Goal: Information Seeking & Learning: Check status

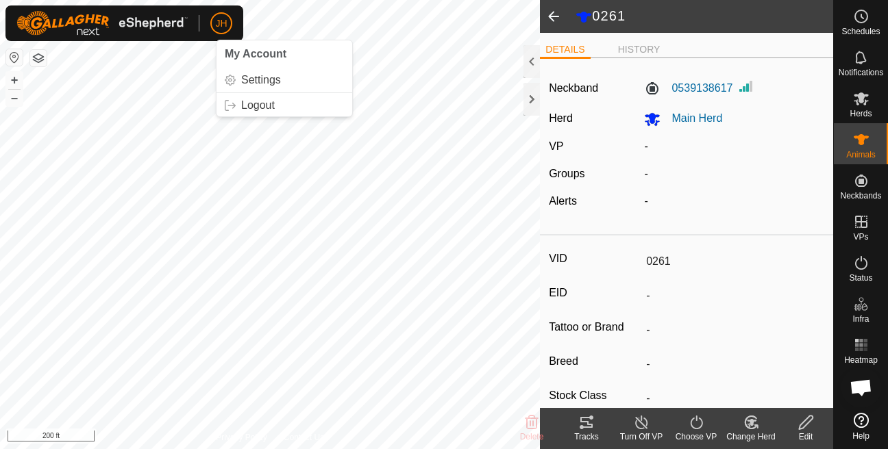
click at [586, 424] on icon at bounding box center [586, 423] width 16 height 16
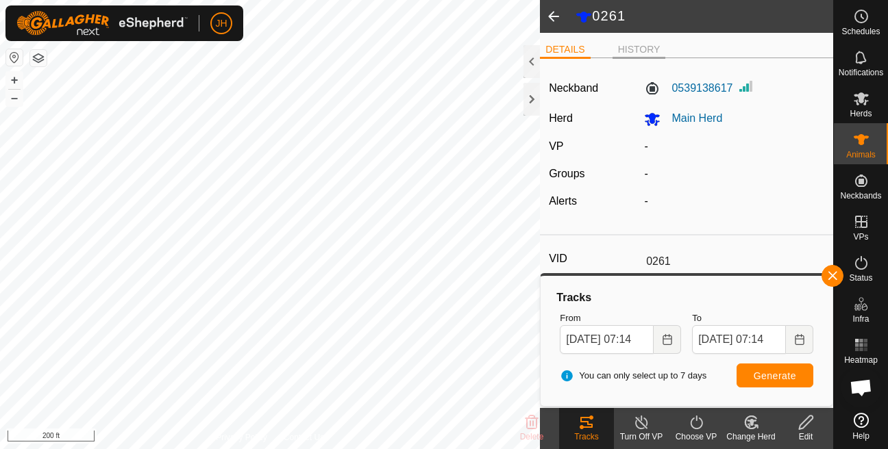
click at [632, 47] on li "HISTORY" at bounding box center [639, 50] width 53 height 16
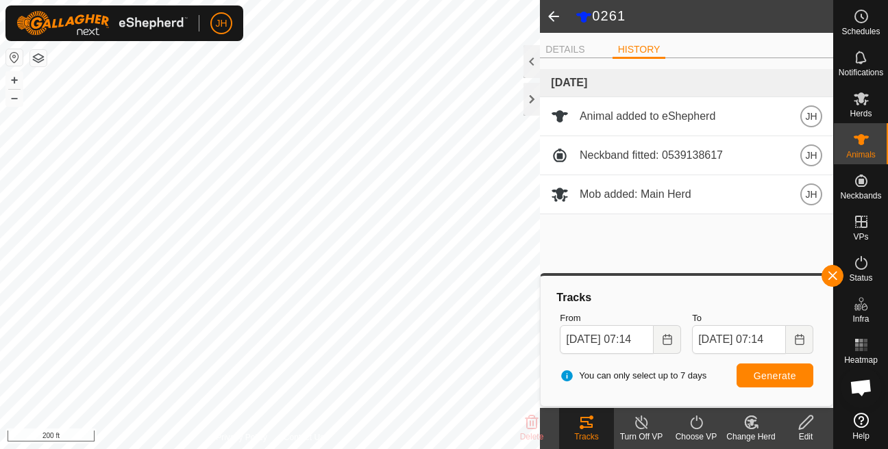
click at [554, 23] on span at bounding box center [553, 16] width 27 height 33
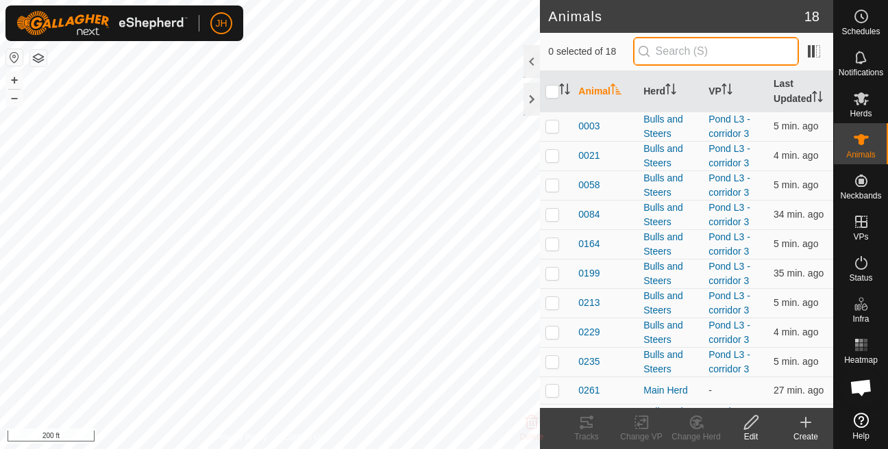
click at [709, 61] on input "text" at bounding box center [716, 51] width 166 height 29
type input "0266"
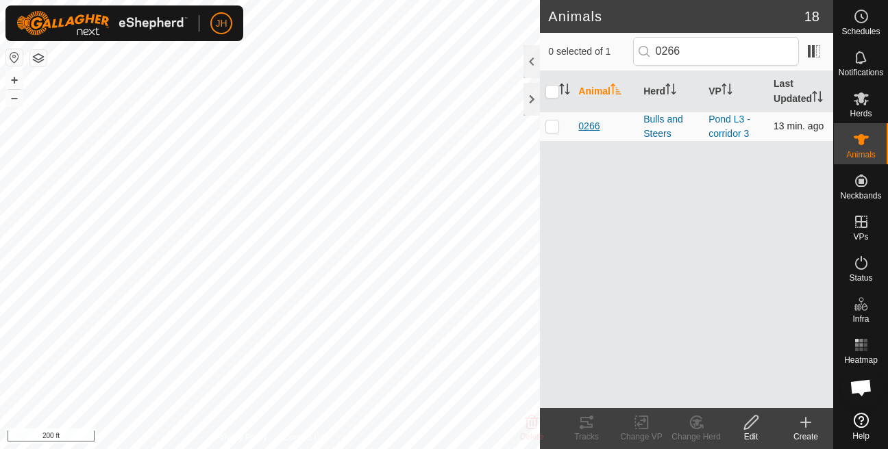
click at [591, 134] on span "0266" at bounding box center [588, 126] width 21 height 14
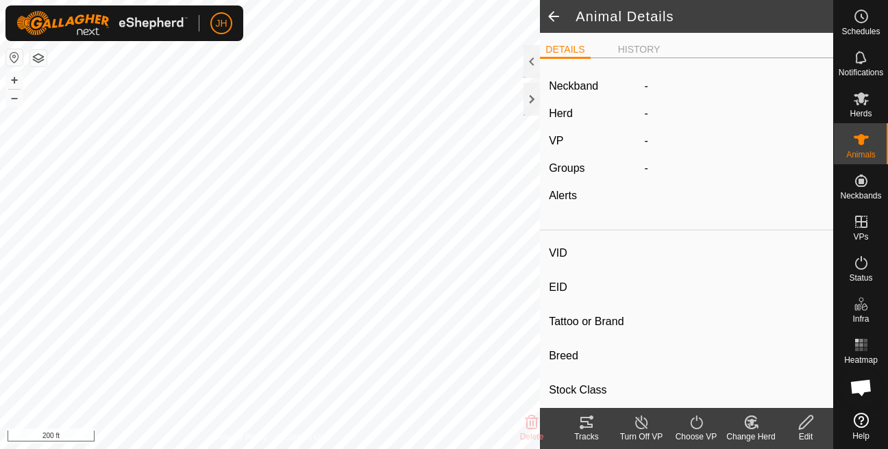
type input "0266"
type input "-"
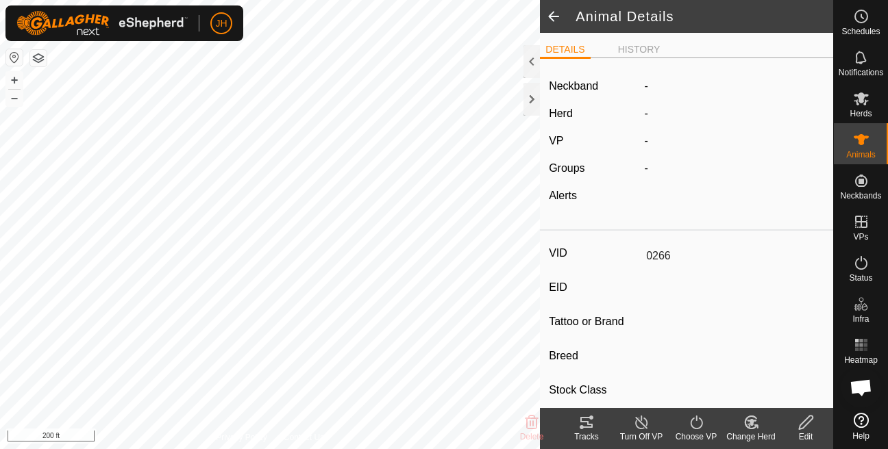
type input "0 kg"
type input "-"
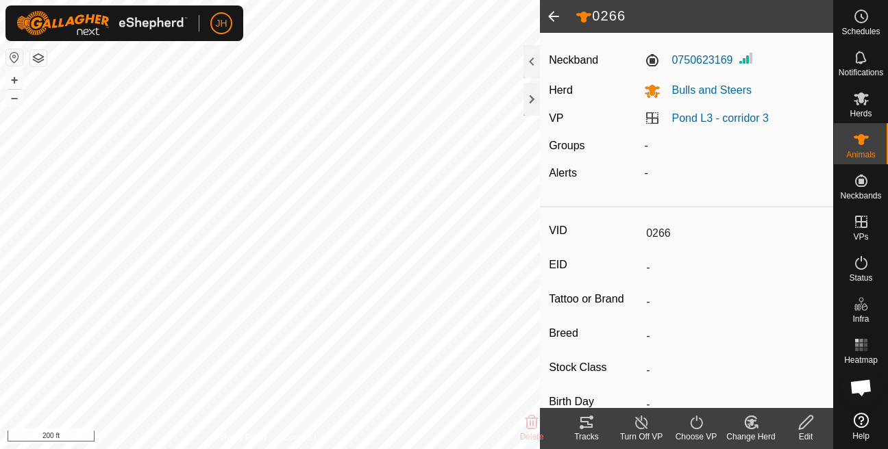
scroll to position [35, 0]
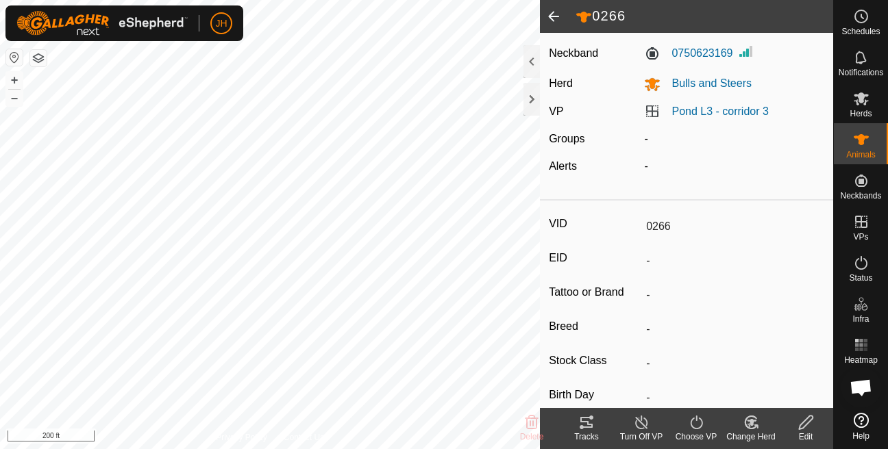
click at [578, 430] on icon at bounding box center [586, 423] width 16 height 16
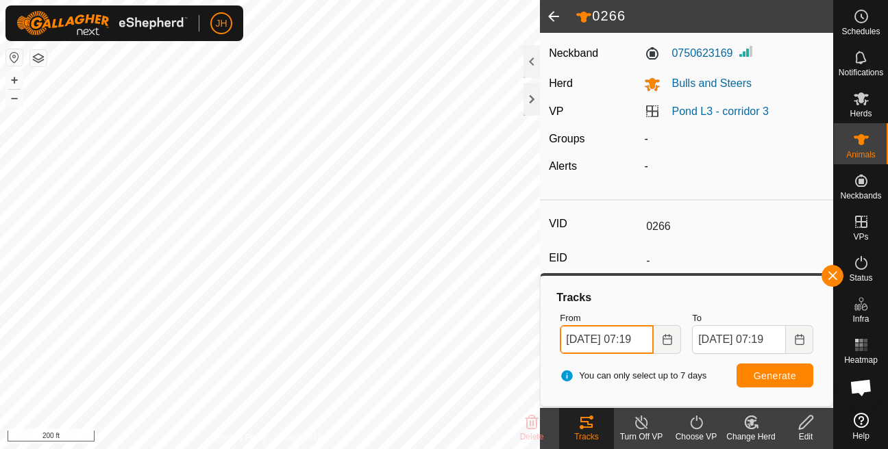
click at [606, 340] on input "[DATE] 07:19" at bounding box center [607, 339] width 94 height 29
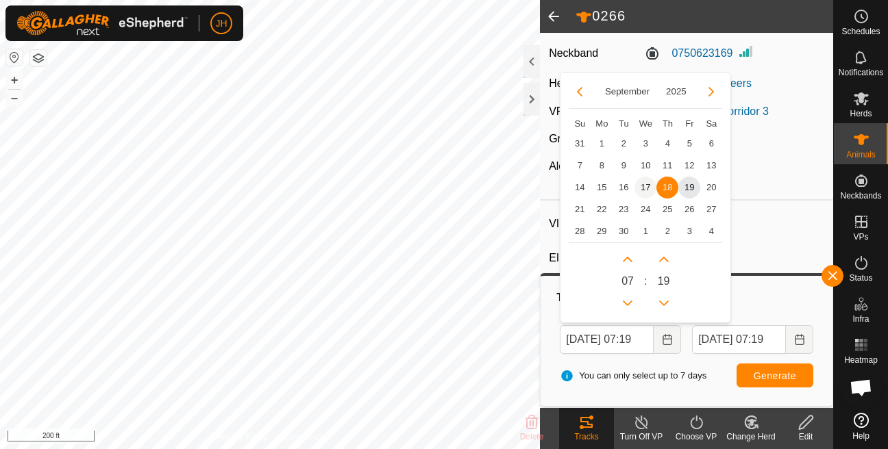
click at [646, 190] on span "17" at bounding box center [645, 188] width 22 height 22
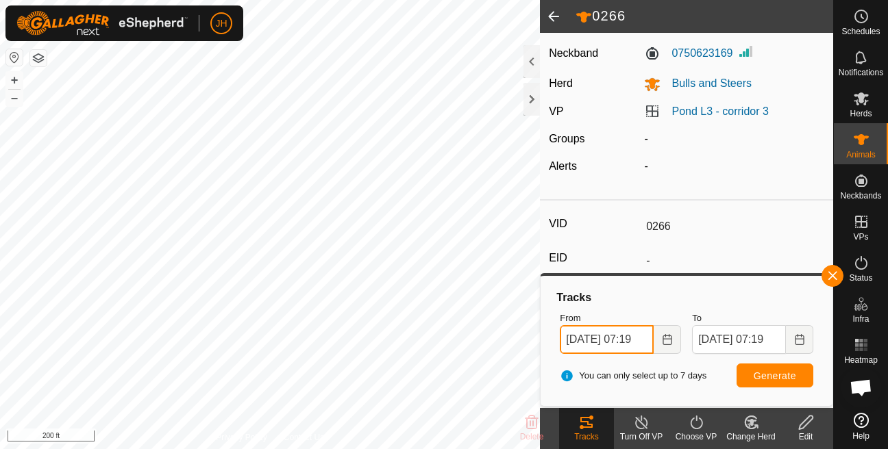
scroll to position [0, 27]
click at [637, 340] on input "[DATE] 07:19" at bounding box center [607, 339] width 94 height 29
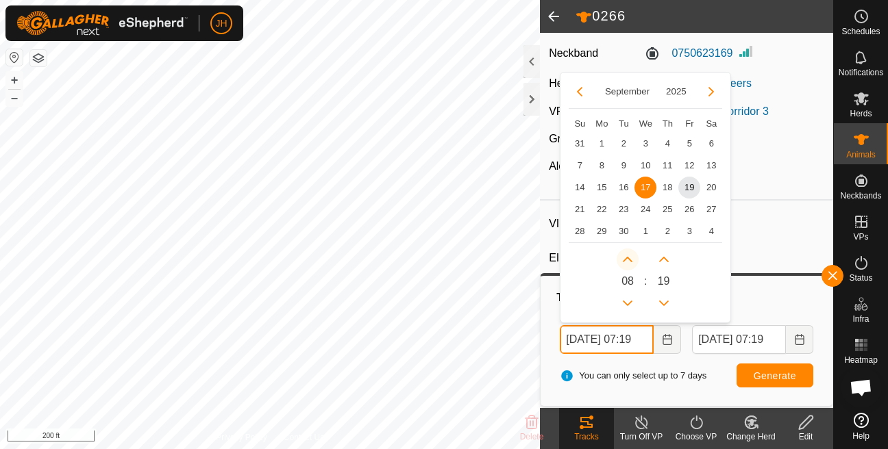
click at [629, 260] on button "Next Hour" at bounding box center [628, 260] width 22 height 22
click at [630, 260] on span "Next Hour" at bounding box center [630, 260] width 0 height 0
click at [629, 260] on button "Next Hour" at bounding box center [628, 260] width 22 height 22
click at [629, 260] on icon "Next Hour" at bounding box center [628, 259] width 10 height 5
click at [629, 260] on button "Next Hour" at bounding box center [628, 260] width 22 height 22
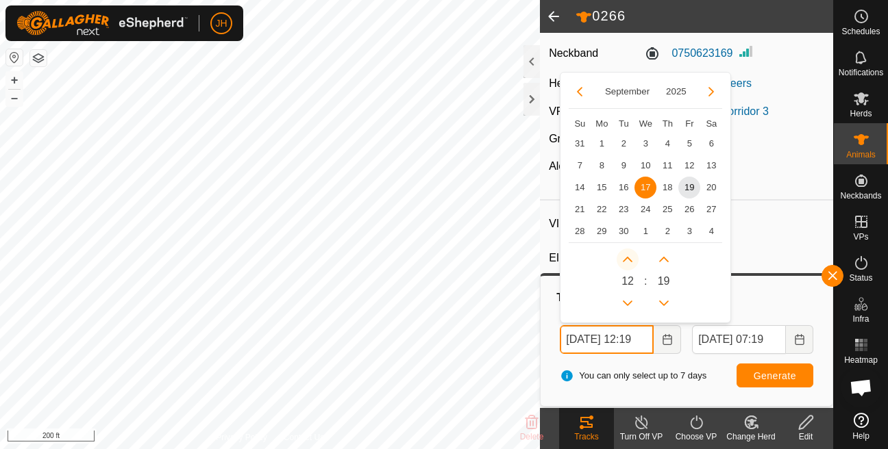
click at [629, 260] on button "Next Hour" at bounding box center [628, 260] width 22 height 22
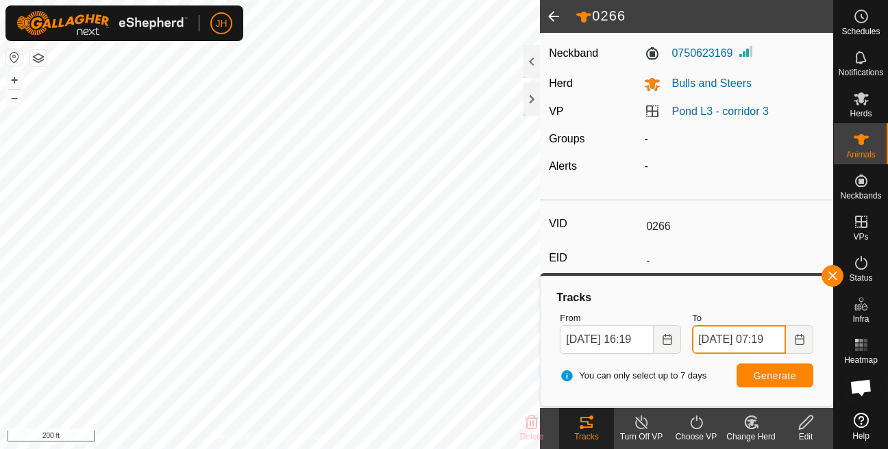
click at [766, 344] on input "[DATE] 07:19" at bounding box center [739, 339] width 94 height 29
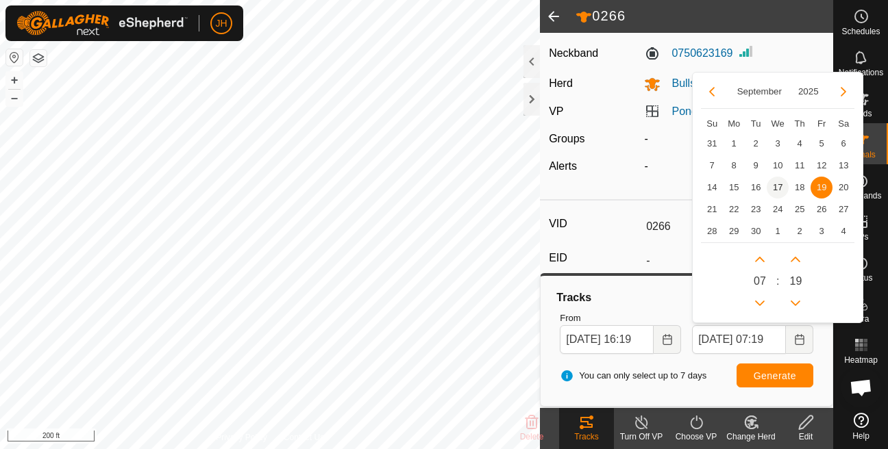
click at [780, 190] on span "17" at bounding box center [778, 188] width 22 height 22
type input "[DATE] 07:19"
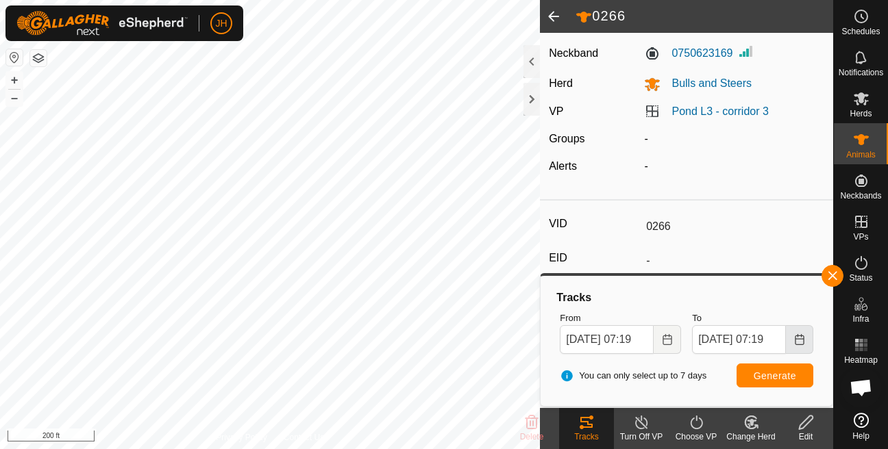
click at [798, 338] on icon "Choose Date" at bounding box center [799, 339] width 11 height 11
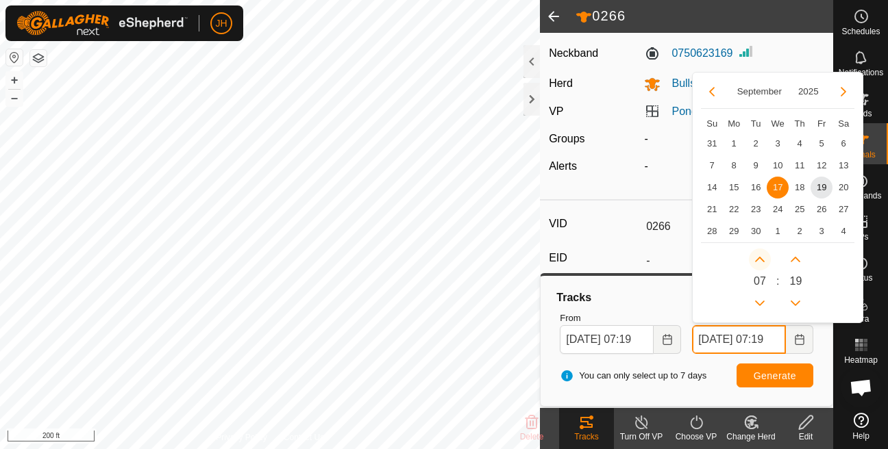
click at [753, 261] on button "Next Hour" at bounding box center [760, 260] width 22 height 22
click at [754, 262] on span "Next Hour" at bounding box center [754, 262] width 0 height 0
click at [753, 261] on button "Next Hour" at bounding box center [760, 260] width 22 height 22
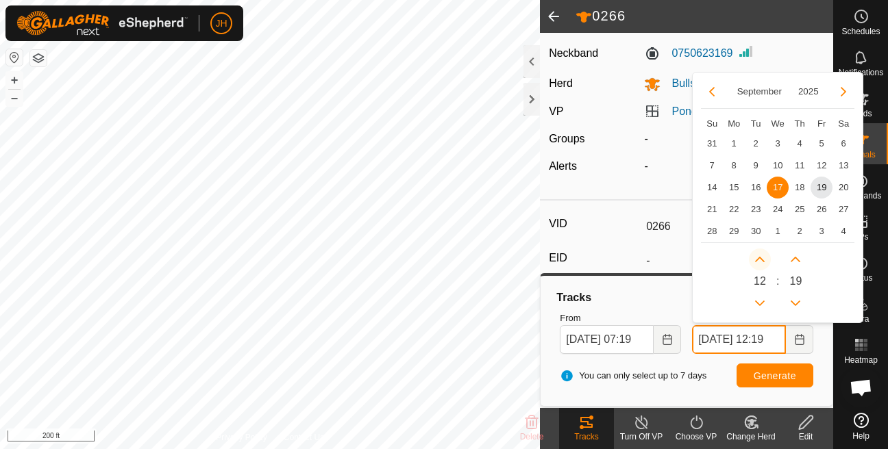
click at [753, 261] on button "Next Hour" at bounding box center [760, 260] width 22 height 22
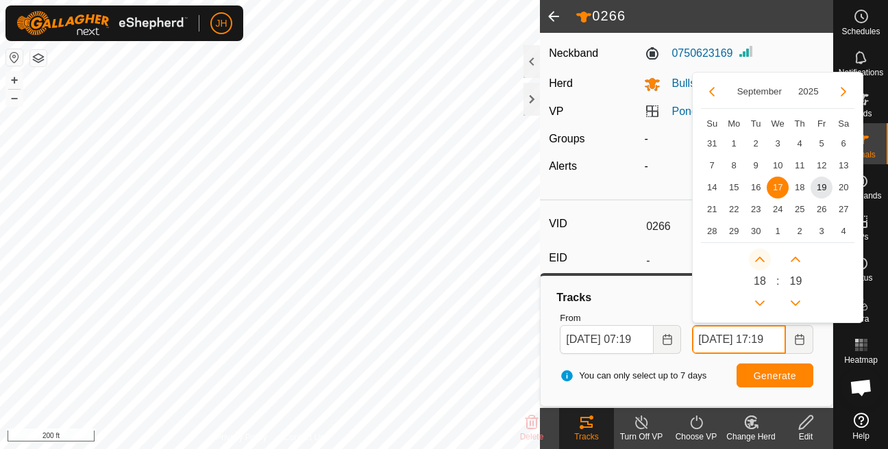
click at [753, 261] on button "Next Hour" at bounding box center [760, 260] width 22 height 22
type input "[DATE] 18:19"
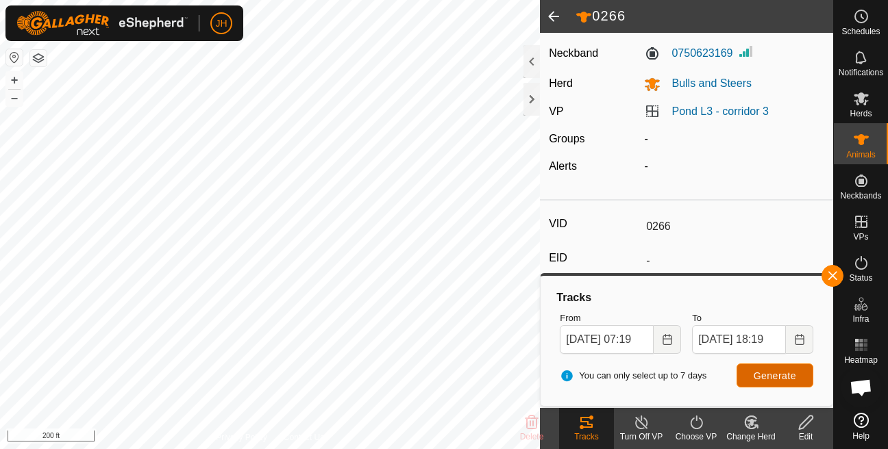
click at [745, 382] on button "Generate" at bounding box center [775, 376] width 77 height 24
click at [626, 344] on input "[DATE] 07:19" at bounding box center [607, 339] width 94 height 29
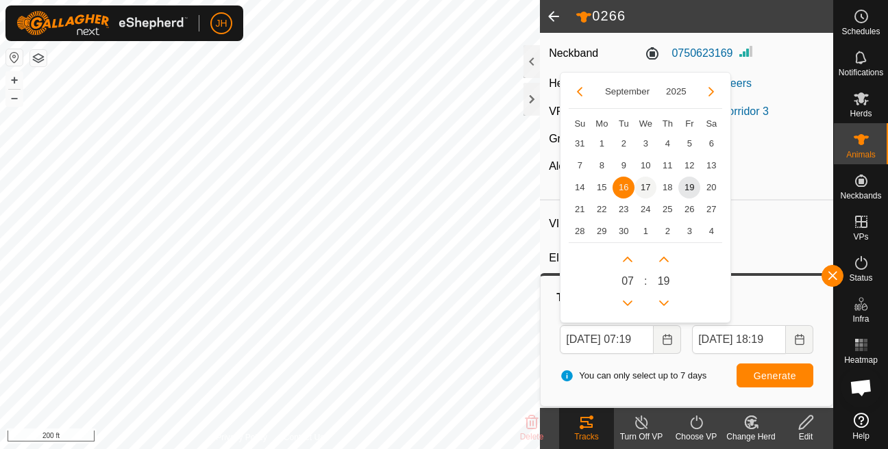
click at [642, 196] on span "17" at bounding box center [645, 188] width 22 height 22
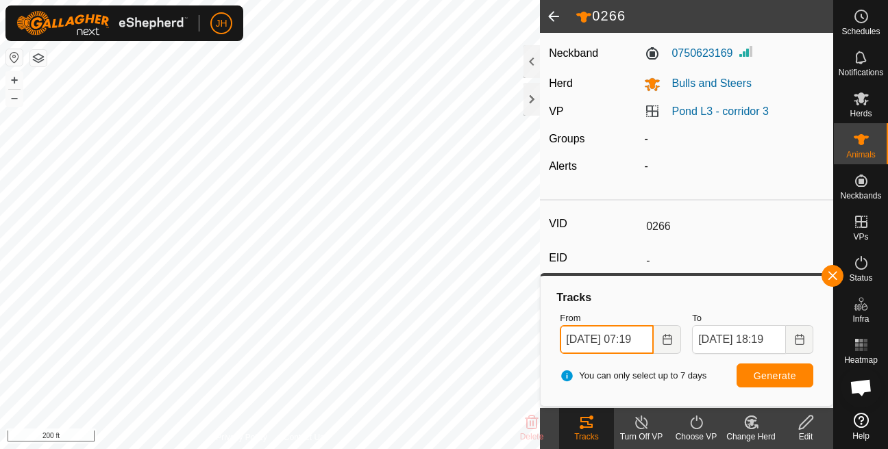
click at [621, 343] on input "[DATE] 07:19" at bounding box center [607, 339] width 94 height 29
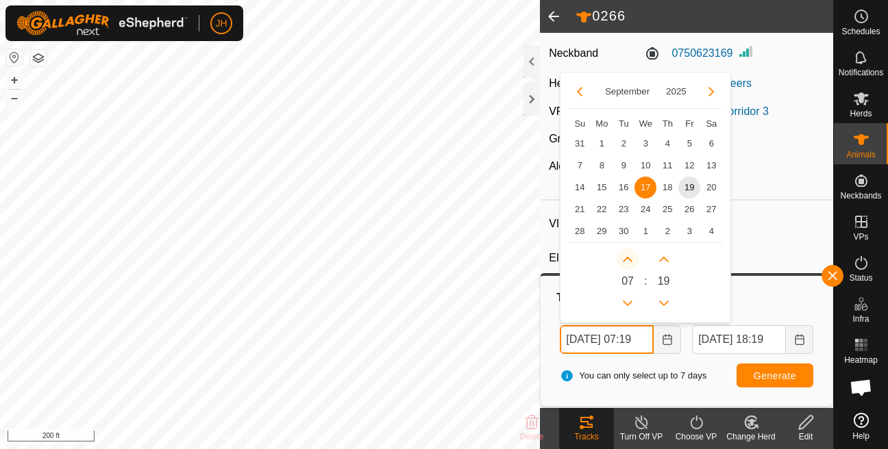
click at [630, 265] on button "Next Hour" at bounding box center [628, 260] width 22 height 22
click at [630, 266] on span "Next Hour" at bounding box center [630, 266] width 0 height 0
click at [630, 265] on button "Next Hour" at bounding box center [628, 260] width 22 height 22
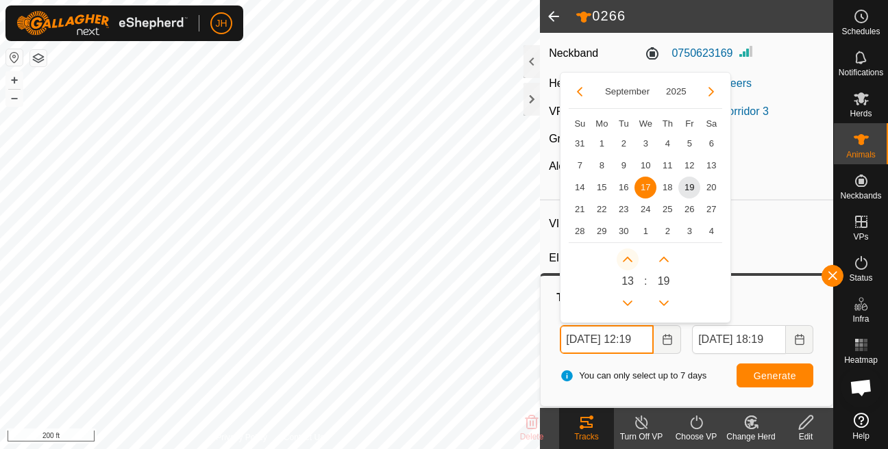
click at [630, 265] on button "Next Hour" at bounding box center [628, 260] width 22 height 22
type input "[DATE] 16:19"
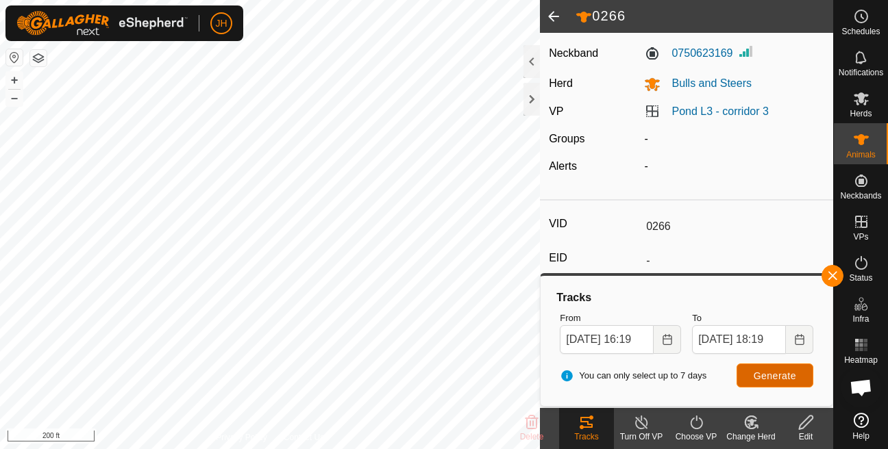
click at [769, 373] on span "Generate" at bounding box center [775, 376] width 42 height 11
click at [14, 79] on button "+" at bounding box center [14, 80] width 16 height 16
click at [15, 88] on button "+" at bounding box center [14, 80] width 16 height 16
click at [796, 342] on icon "Choose Date" at bounding box center [799, 339] width 11 height 11
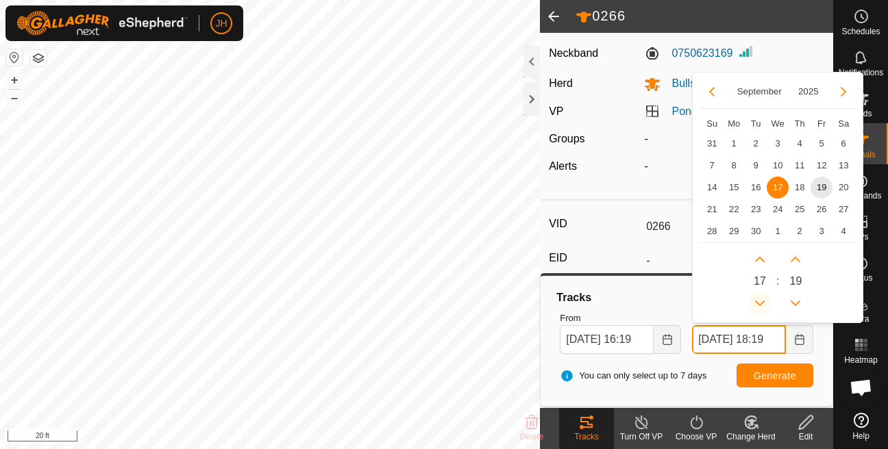
click at [758, 299] on button "Previous Hour" at bounding box center [760, 304] width 22 height 22
type input "[DATE] 16:19"
click at [802, 303] on button "Previous Minute" at bounding box center [796, 304] width 22 height 22
type input "[DATE] 16:18"
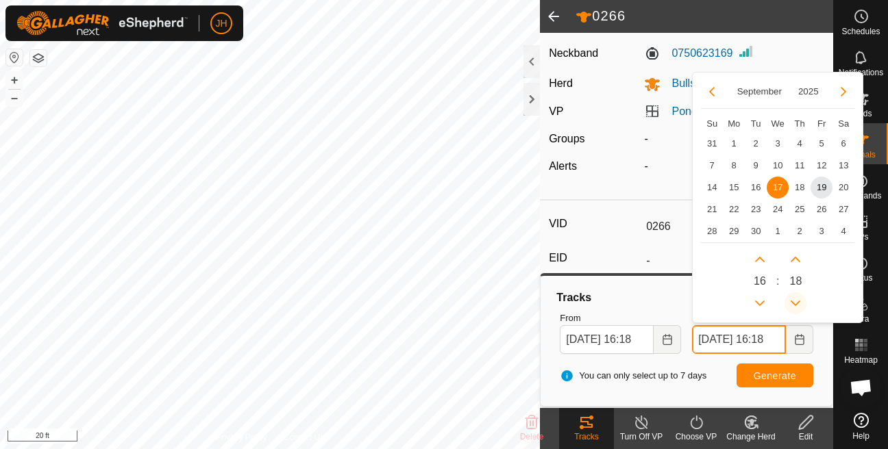
click at [802, 303] on button "Previous Minute" at bounding box center [796, 304] width 22 height 22
click at [798, 254] on button "Next Minute" at bounding box center [796, 260] width 22 height 22
click at [798, 254] on span "Next Minute" at bounding box center [798, 254] width 0 height 0
click at [798, 254] on button "Next Minute" at bounding box center [796, 260] width 22 height 22
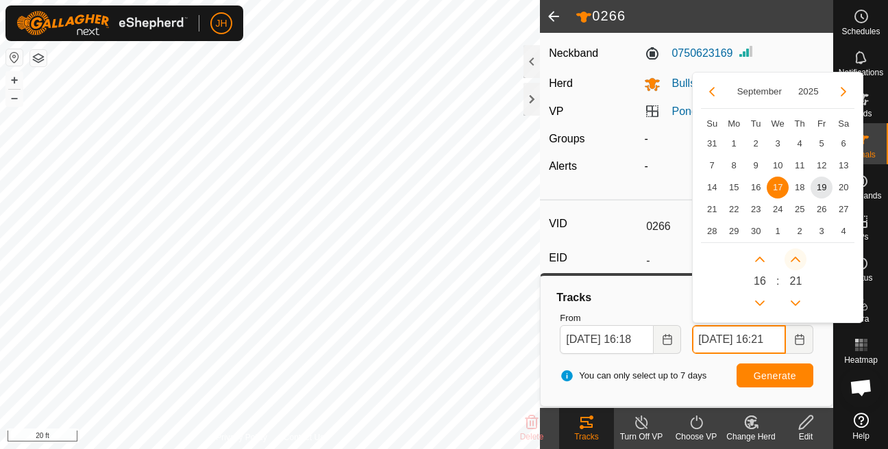
click at [798, 254] on button "Next Minute" at bounding box center [796, 260] width 22 height 22
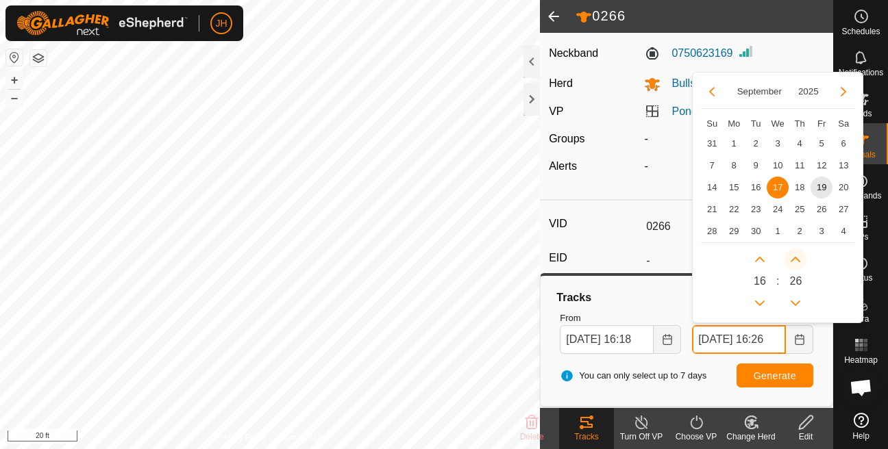
click at [798, 254] on button "Next Minute" at bounding box center [796, 260] width 22 height 22
click at [798, 254] on span "Next Minute" at bounding box center [798, 254] width 0 height 0
click at [798, 254] on button "Next Minute" at bounding box center [796, 260] width 22 height 22
click at [798, 254] on span "Next Minute" at bounding box center [798, 254] width 0 height 0
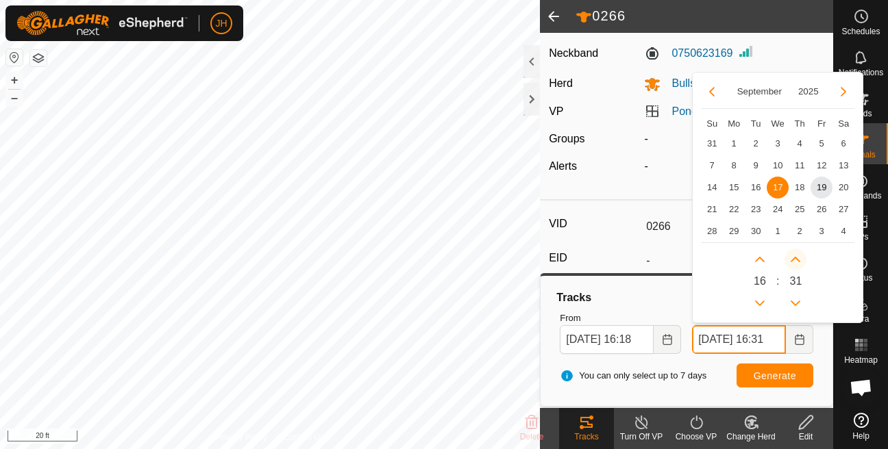
click at [798, 254] on button "Next Minute" at bounding box center [796, 260] width 22 height 22
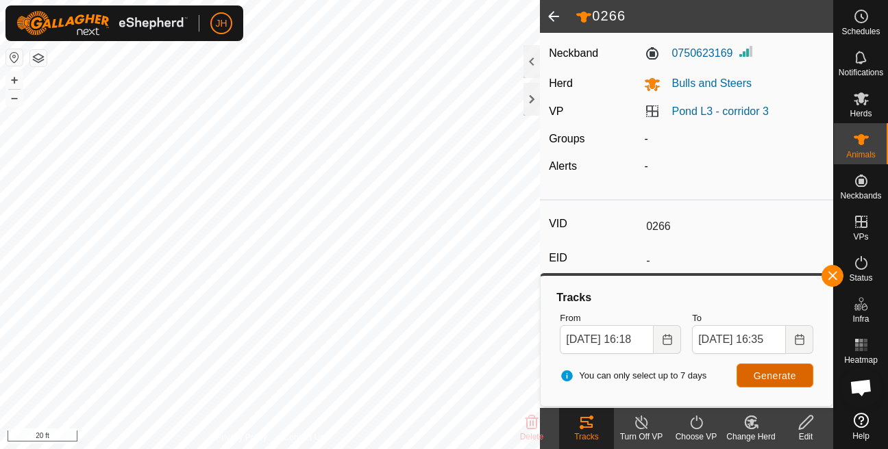
click at [764, 373] on span "Generate" at bounding box center [775, 376] width 42 height 11
click at [794, 338] on icon "Choose Date" at bounding box center [799, 339] width 11 height 11
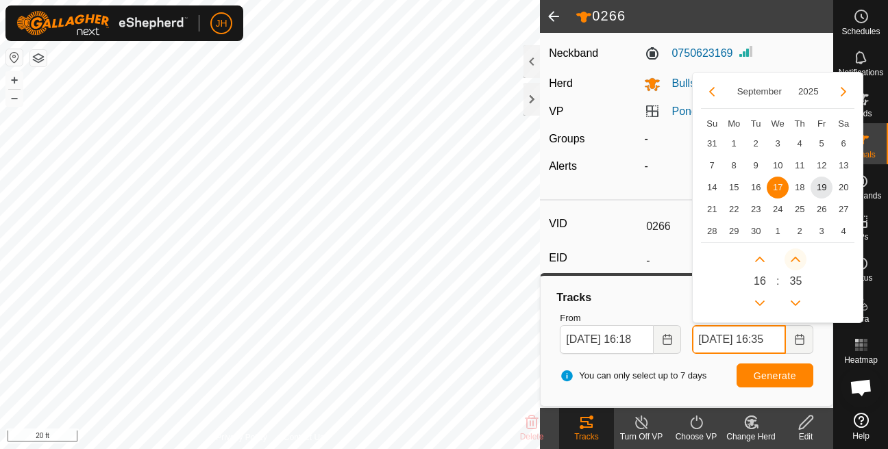
click at [794, 265] on button "Next Minute" at bounding box center [796, 260] width 22 height 22
click at [795, 266] on span "Next Minute" at bounding box center [795, 266] width 0 height 0
click at [794, 265] on button "Next Minute" at bounding box center [796, 260] width 22 height 22
type input "[DATE] 16:38"
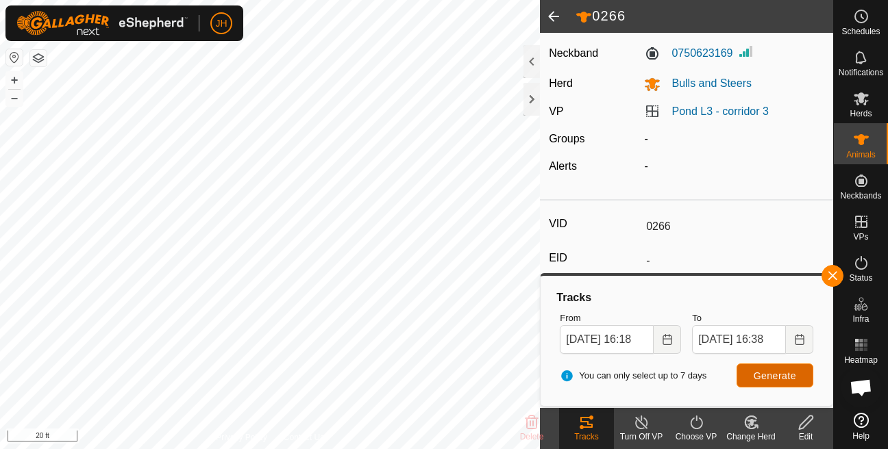
click at [761, 375] on span "Generate" at bounding box center [775, 376] width 42 height 11
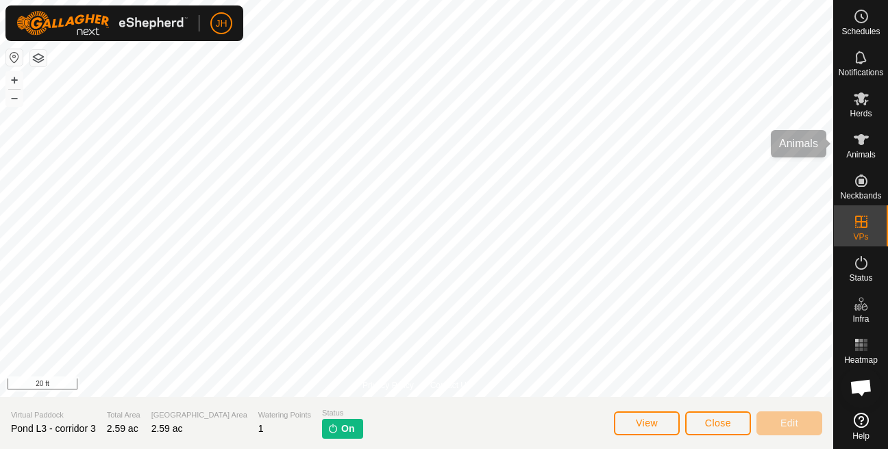
click at [870, 151] on span "Animals" at bounding box center [860, 155] width 29 height 8
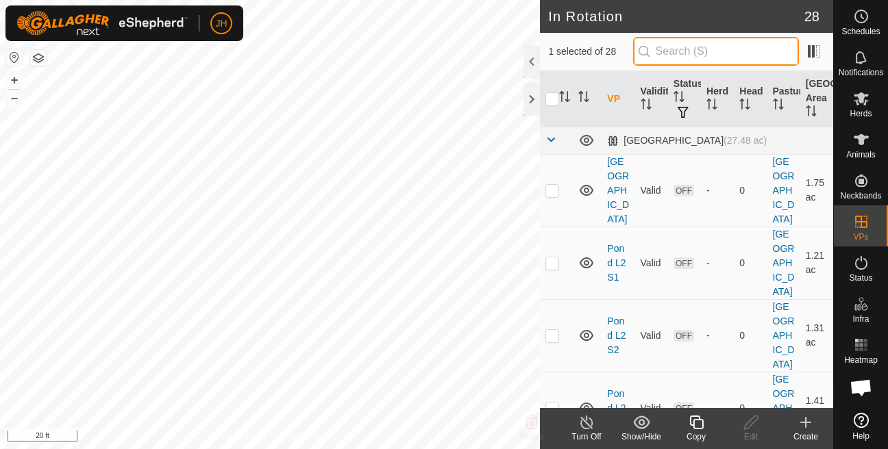
click at [676, 57] on input "text" at bounding box center [716, 51] width 166 height 29
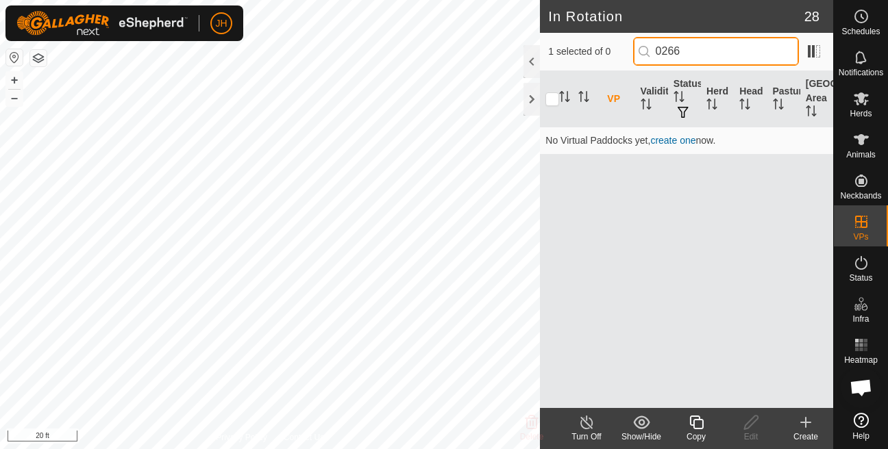
type input "0266"
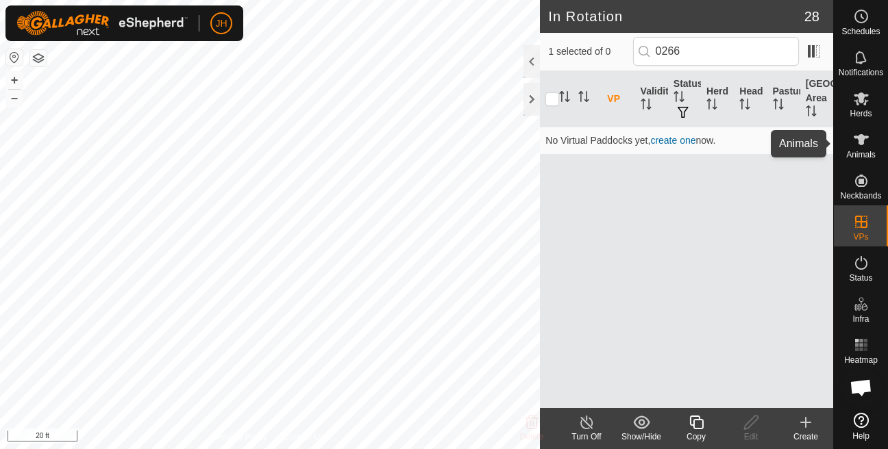
click at [864, 145] on icon at bounding box center [861, 140] width 16 height 16
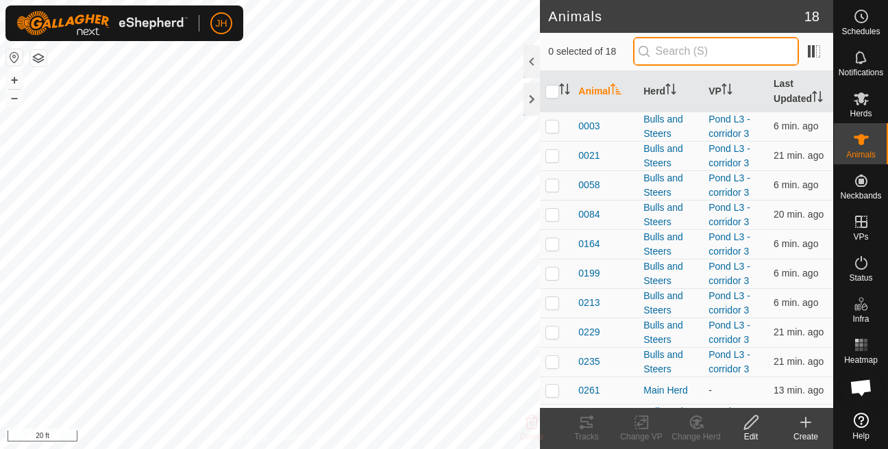
click at [675, 55] on input "text" at bounding box center [716, 51] width 166 height 29
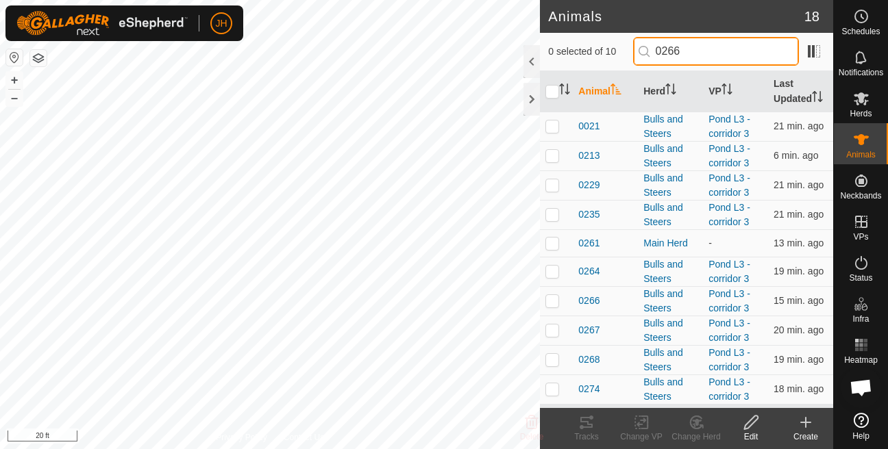
type input "0266"
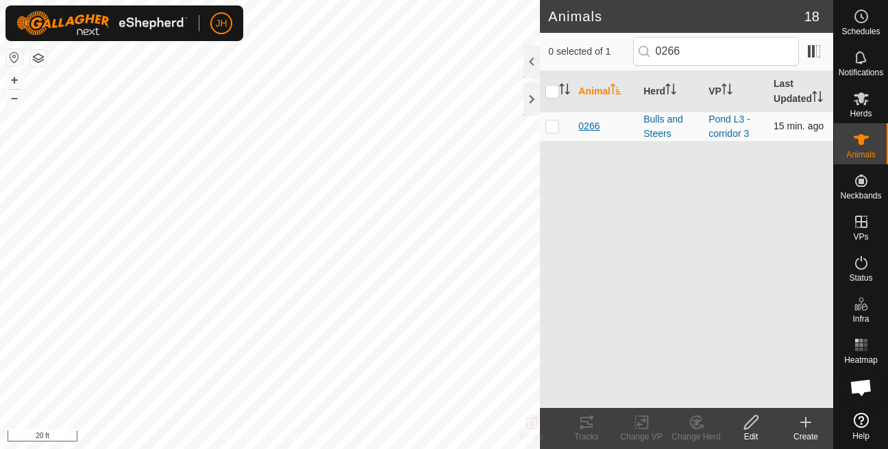
click at [582, 134] on span "0266" at bounding box center [588, 126] width 21 height 14
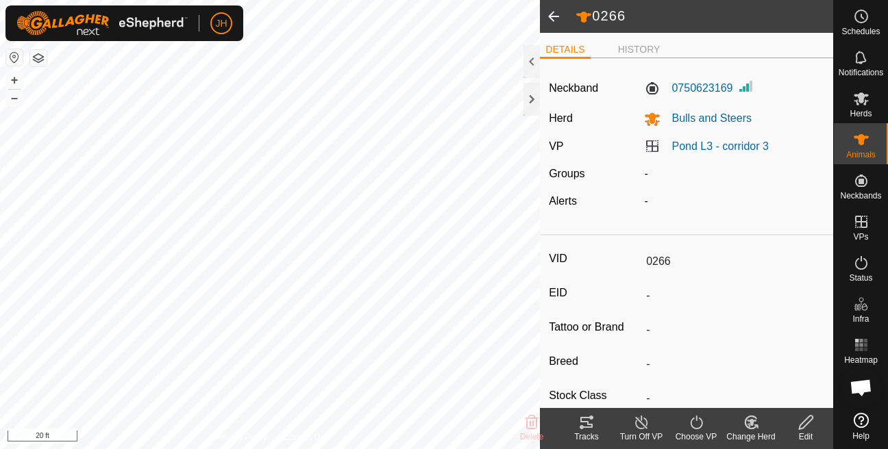
click at [588, 432] on div "Tracks" at bounding box center [586, 437] width 55 height 12
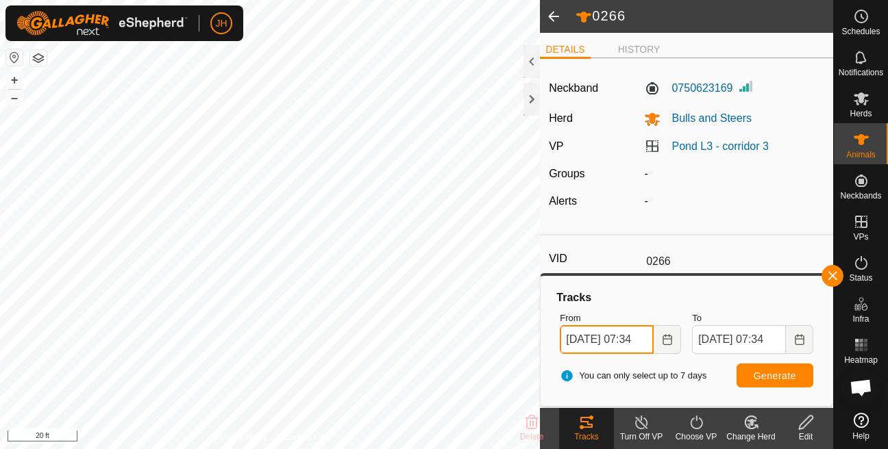
click at [609, 339] on input "[DATE] 07:34" at bounding box center [607, 339] width 94 height 29
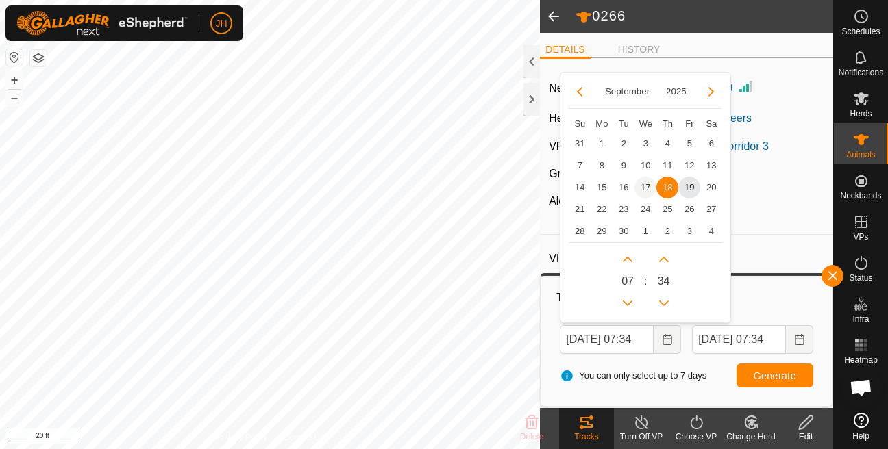
click at [639, 193] on span "17" at bounding box center [645, 188] width 22 height 22
type input "[DATE] 07:34"
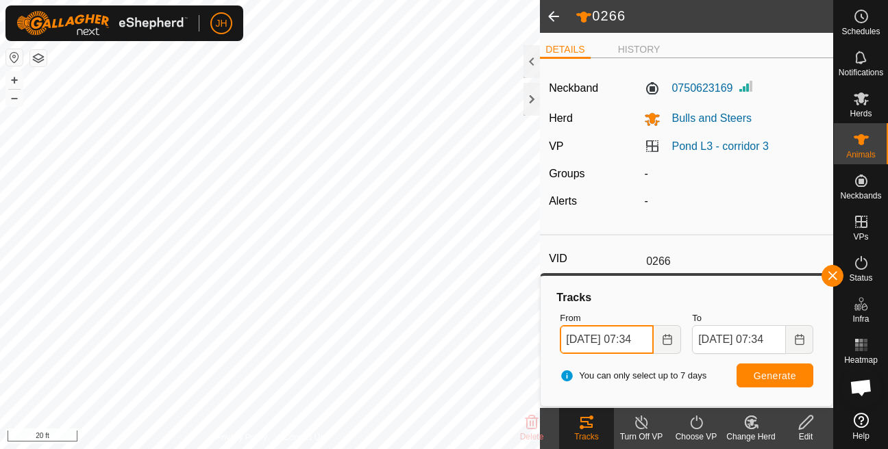
scroll to position [0, 27]
click at [630, 346] on input "[DATE] 07:34" at bounding box center [607, 339] width 94 height 29
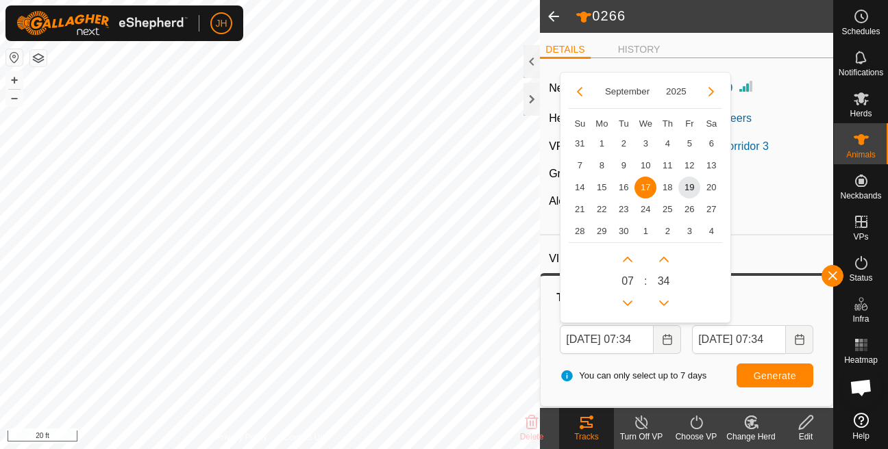
click at [631, 275] on span "0 7" at bounding box center [627, 281] width 12 height 16
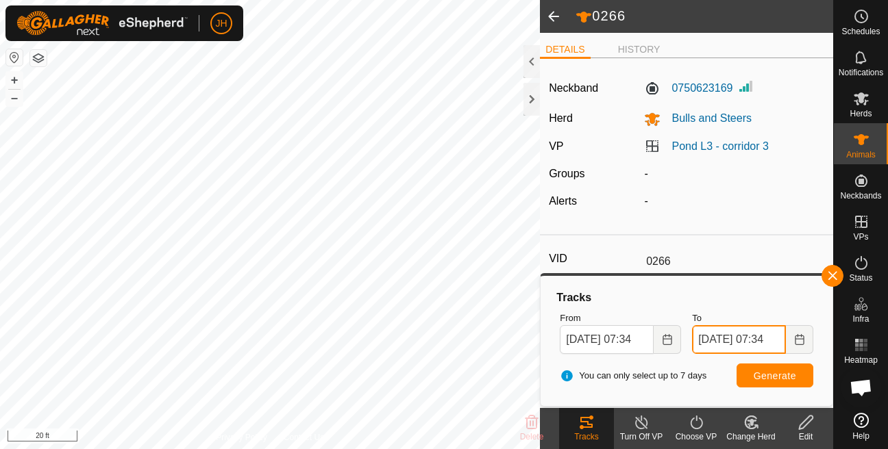
click at [733, 343] on input "[DATE] 07:34" at bounding box center [739, 339] width 94 height 29
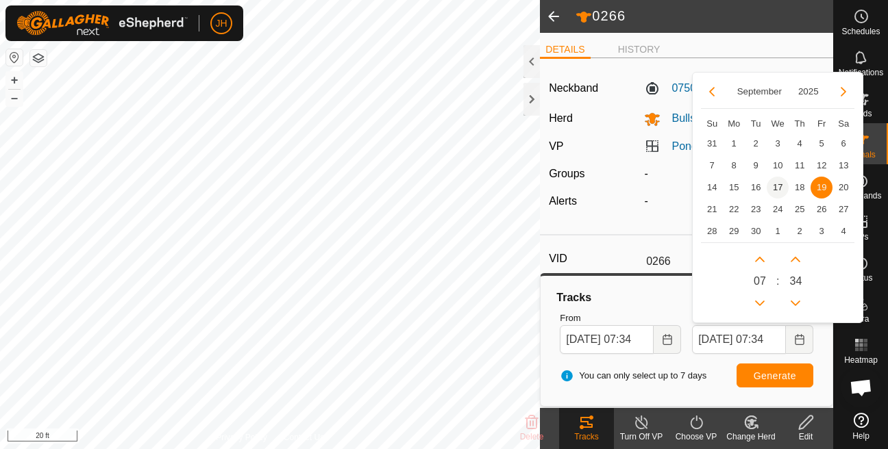
click at [776, 189] on span "17" at bounding box center [778, 188] width 22 height 22
type input "[DATE] 07:34"
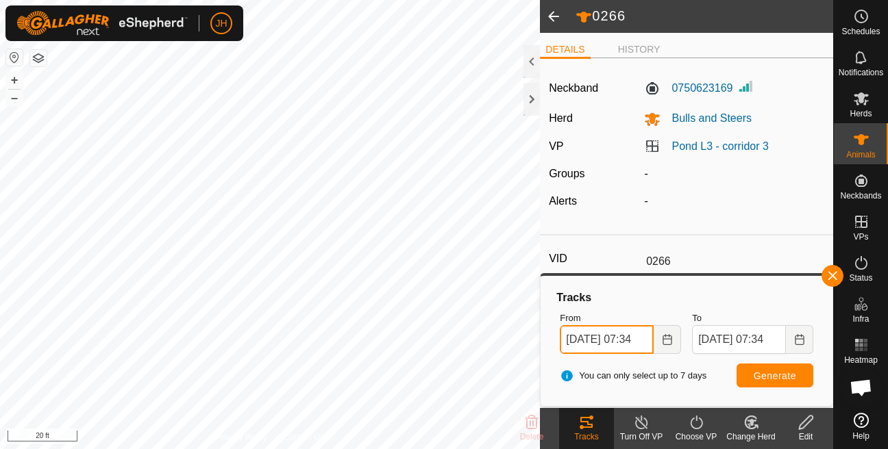
click at [637, 332] on input "[DATE] 07:34" at bounding box center [607, 339] width 94 height 29
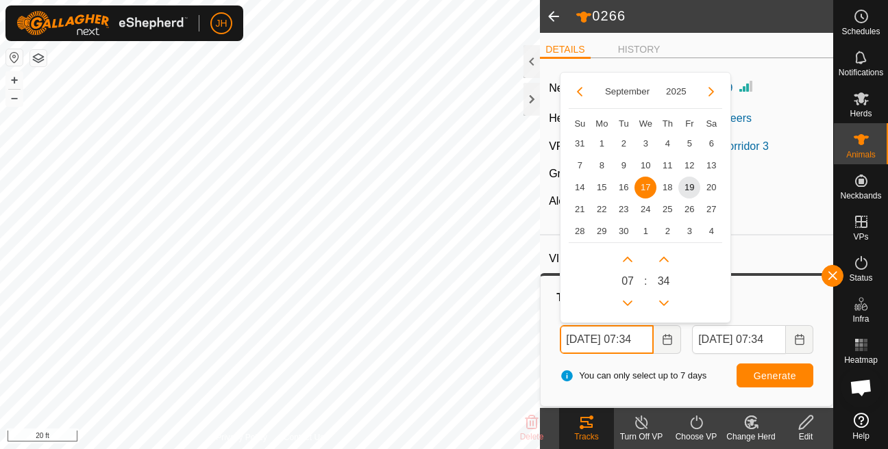
click at [637, 332] on input "[DATE] 07:34" at bounding box center [607, 339] width 94 height 29
click at [623, 280] on span "0 7" at bounding box center [627, 281] width 12 height 16
click at [625, 336] on input "[DATE] 07:34" at bounding box center [607, 339] width 94 height 29
click at [628, 337] on input "[DATE] 07:34" at bounding box center [607, 339] width 94 height 29
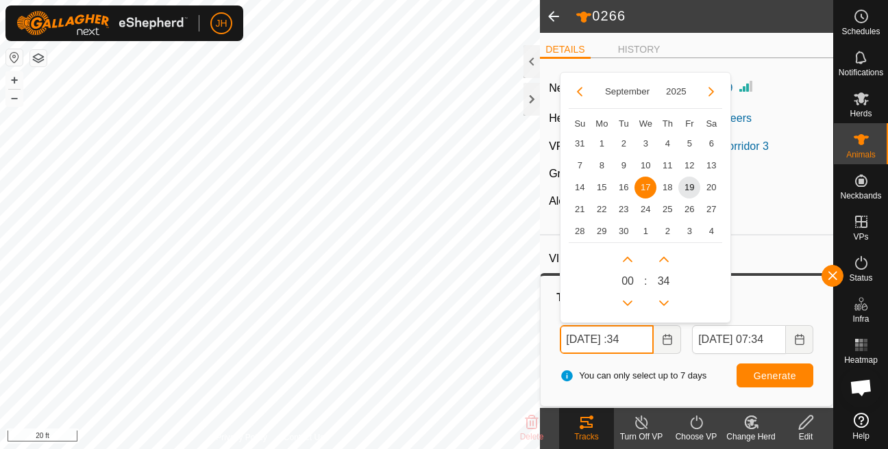
scroll to position [0, 12]
type input "[DATE] 07:34"
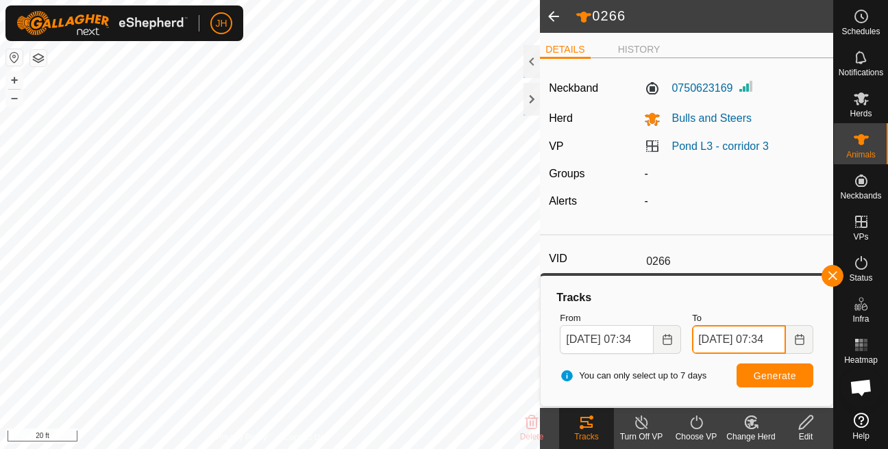
click at [755, 341] on input "[DATE] 07:34" at bounding box center [739, 339] width 94 height 29
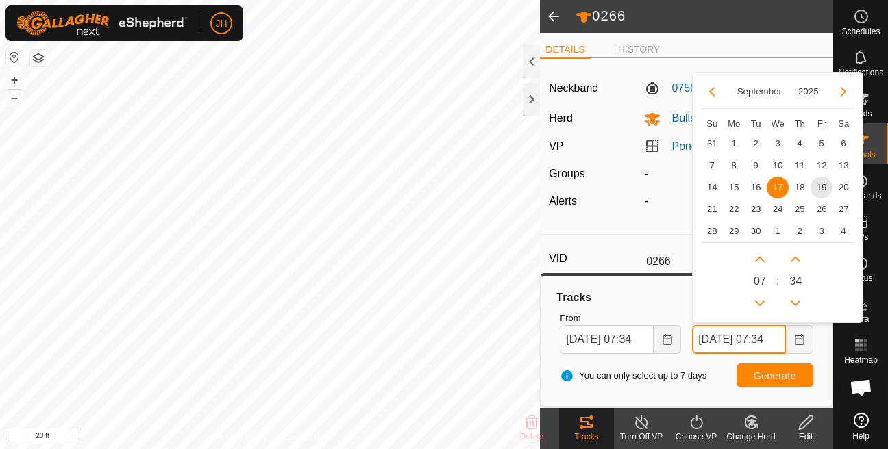
click at [760, 337] on input "[DATE] 07:34" at bounding box center [739, 339] width 94 height 29
click at [778, 343] on input "[DATE] 07:34" at bounding box center [739, 339] width 94 height 29
click at [761, 339] on input "[DATE] 07:38" at bounding box center [739, 339] width 94 height 29
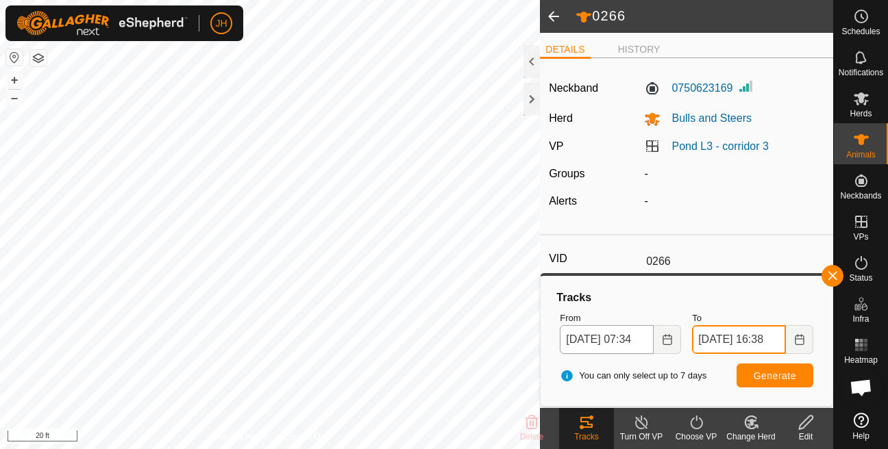
type input "[DATE] 16:38"
click at [618, 342] on input "[DATE] 07:34" at bounding box center [607, 339] width 94 height 29
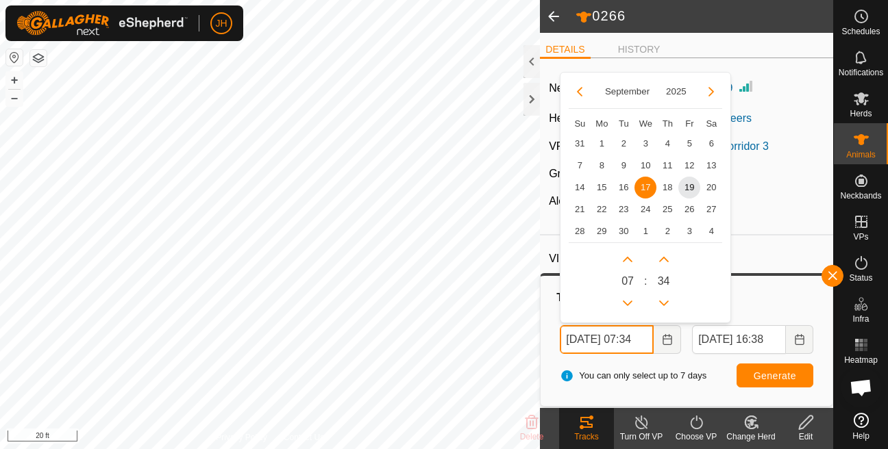
click at [645, 336] on input "[DATE] 07:34" at bounding box center [607, 339] width 94 height 29
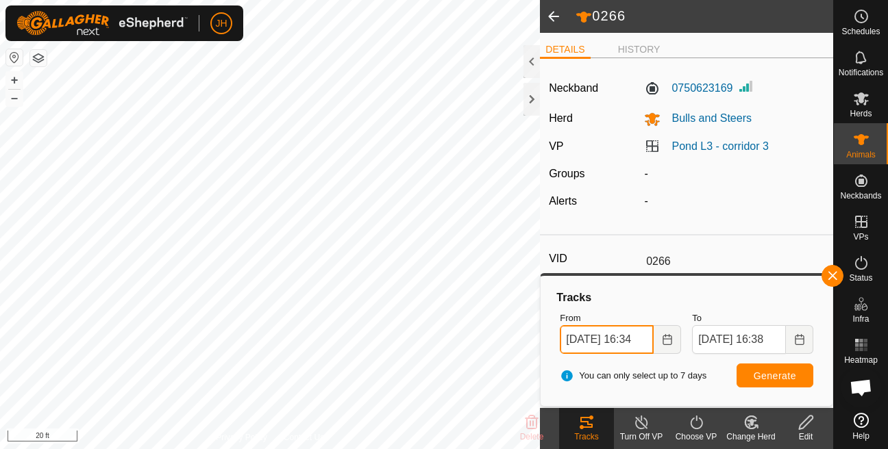
type input "[DATE] 16:34"
click at [754, 381] on span "Generate" at bounding box center [775, 376] width 42 height 11
click at [18, 80] on button "+" at bounding box center [14, 80] width 16 height 16
click at [12, 98] on button "–" at bounding box center [14, 98] width 16 height 16
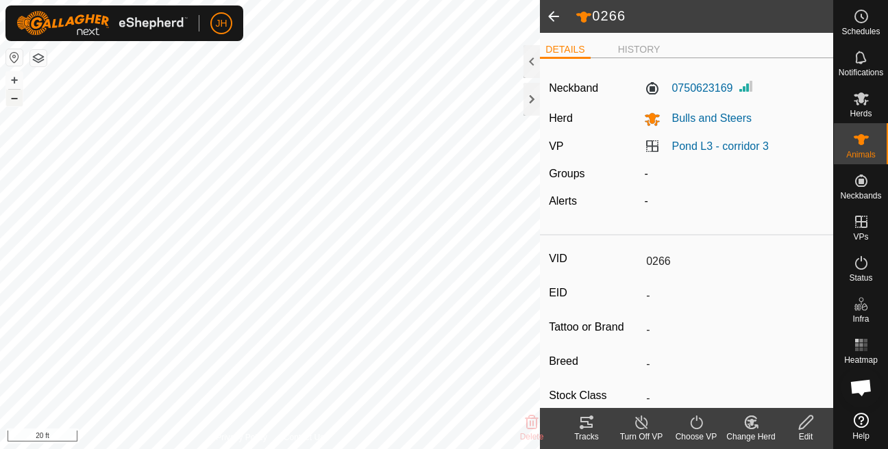
click at [10, 101] on button "–" at bounding box center [14, 98] width 16 height 16
click at [594, 428] on icon at bounding box center [586, 423] width 16 height 16
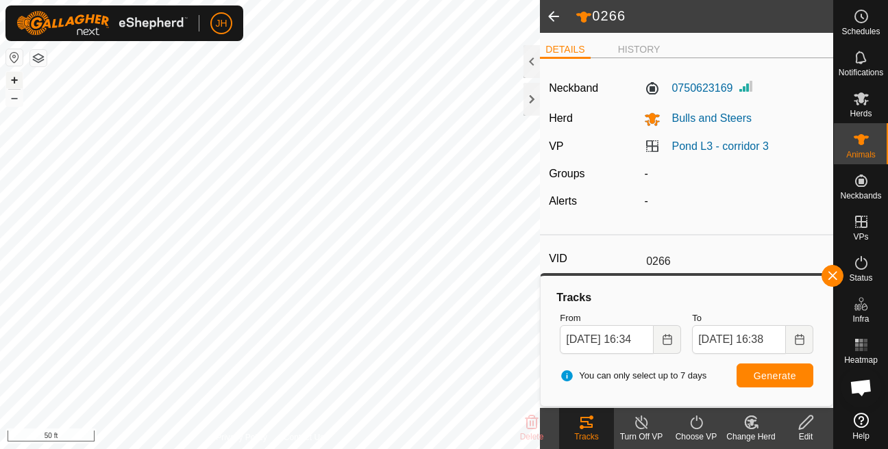
click at [13, 81] on button "+" at bounding box center [14, 80] width 16 height 16
click at [12, 99] on button "–" at bounding box center [14, 98] width 16 height 16
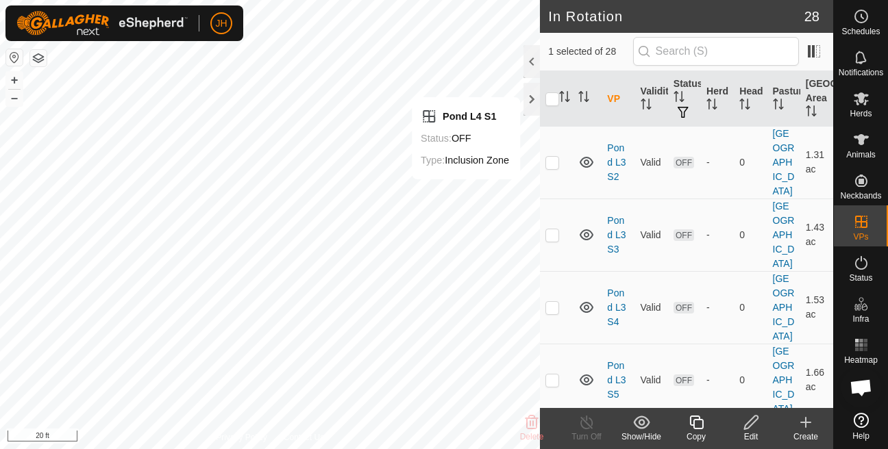
scroll to position [1004, 0]
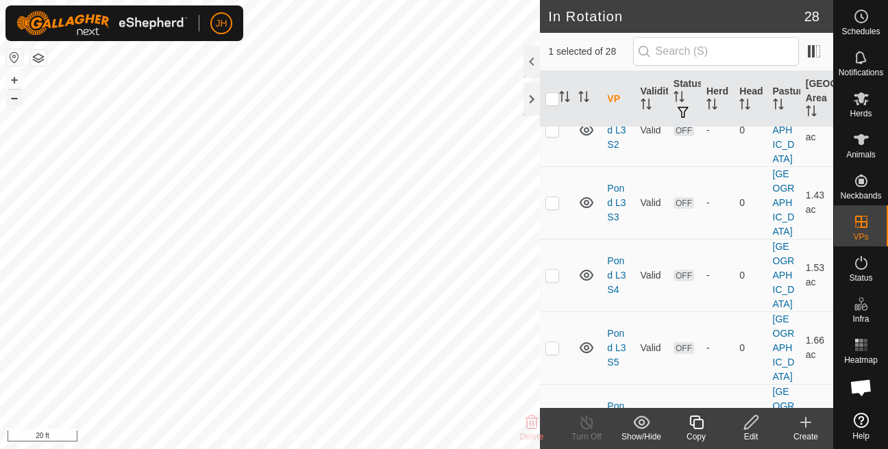
click at [20, 101] on button "–" at bounding box center [14, 98] width 16 height 16
